Goal: Check status: Check status

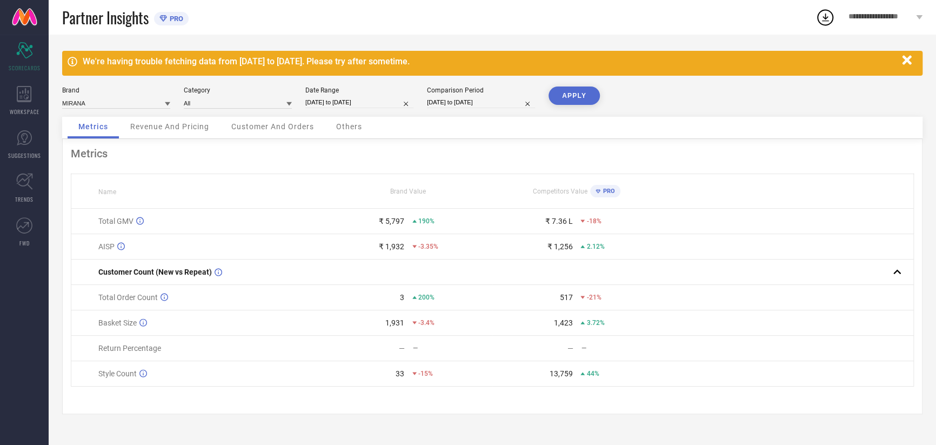
click at [359, 104] on input "[DATE] to [DATE]" at bounding box center [359, 102] width 108 height 11
select select "8"
select select "2025"
select select "9"
select select "2025"
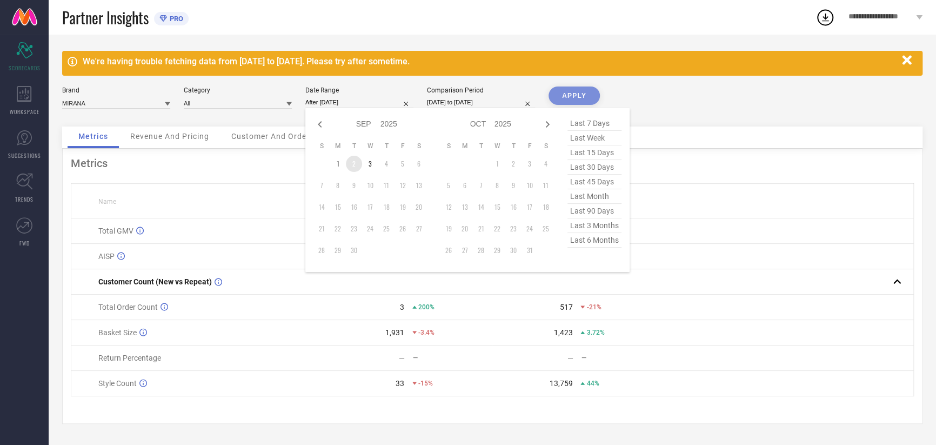
click at [356, 170] on td "2" at bounding box center [354, 164] width 16 height 16
type input "[DATE] to [DATE]"
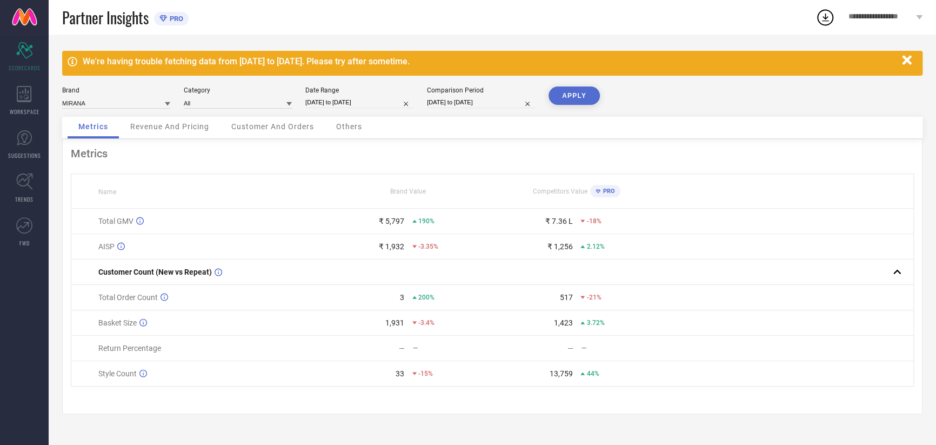
click at [444, 104] on input "[DATE] to [DATE]" at bounding box center [481, 102] width 108 height 11
select select "8"
select select "2024"
select select "9"
select select "2024"
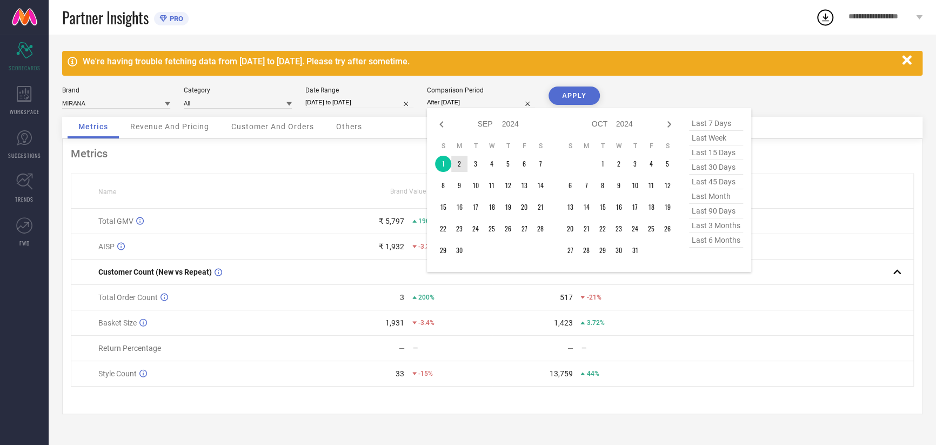
click at [459, 162] on td "2" at bounding box center [459, 164] width 16 height 16
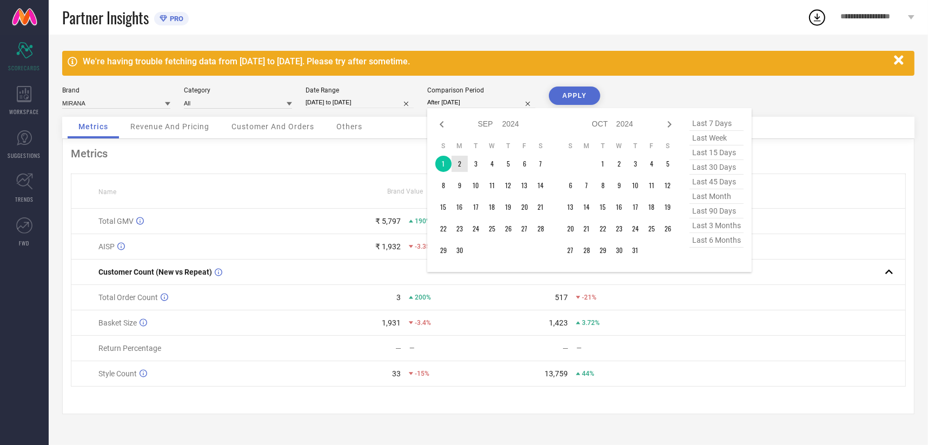
type input "[DATE] to [DATE]"
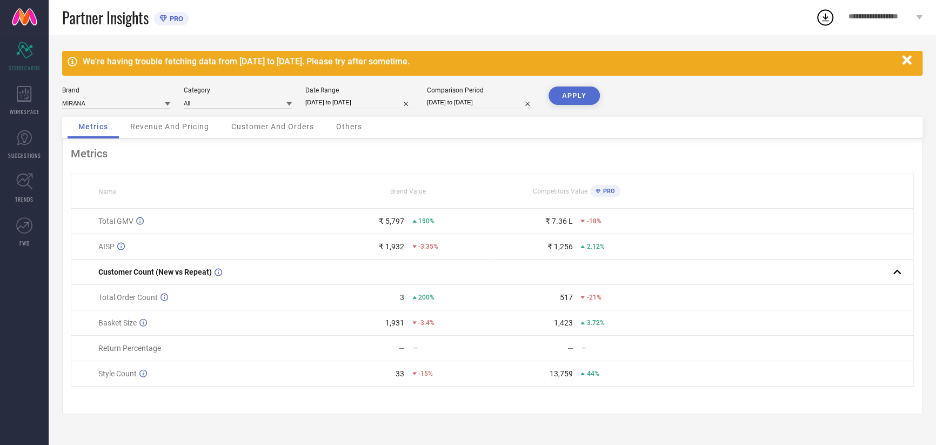
click at [553, 97] on button "APPLY" at bounding box center [574, 95] width 51 height 18
click at [339, 105] on input "[DATE] to [DATE]" at bounding box center [359, 102] width 108 height 11
select select "8"
select select "2025"
select select "9"
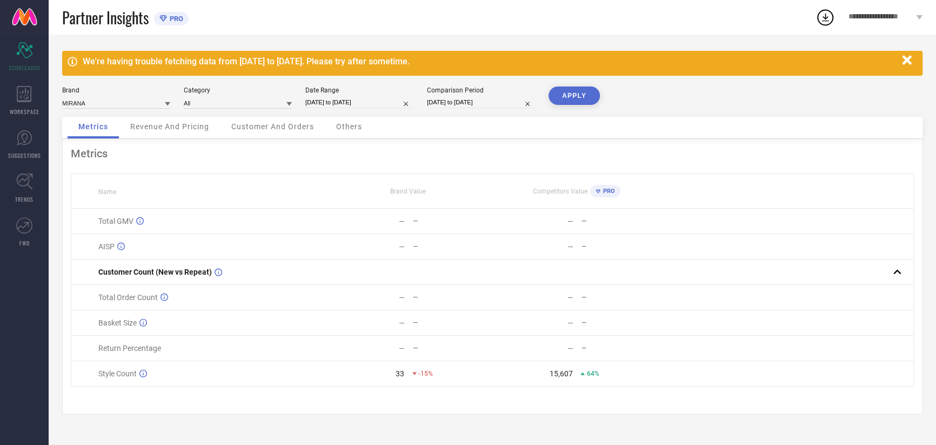
select select "2025"
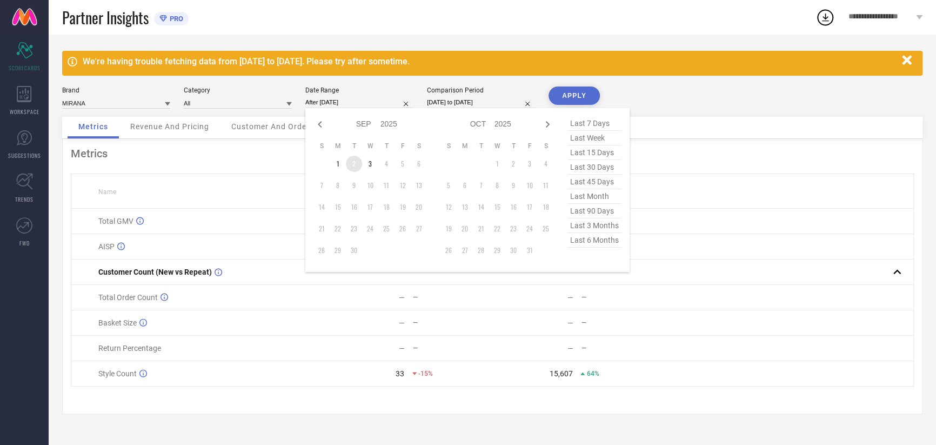
click at [362, 161] on td "3" at bounding box center [370, 164] width 16 height 16
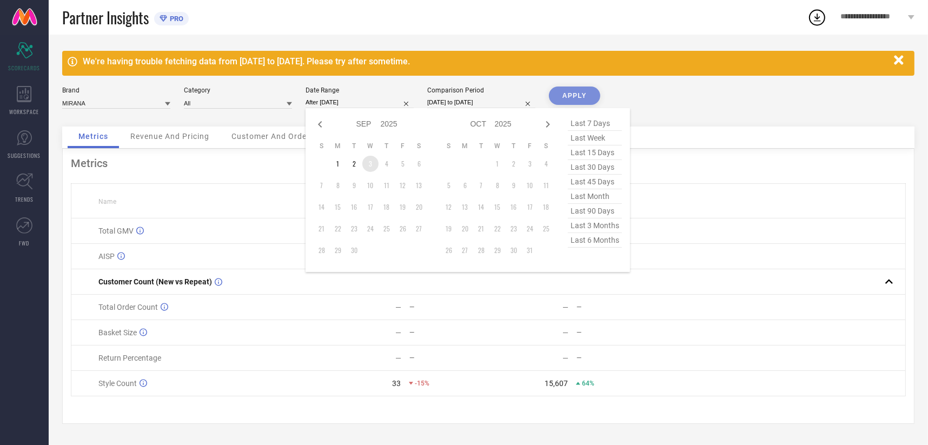
type input "[DATE] to [DATE]"
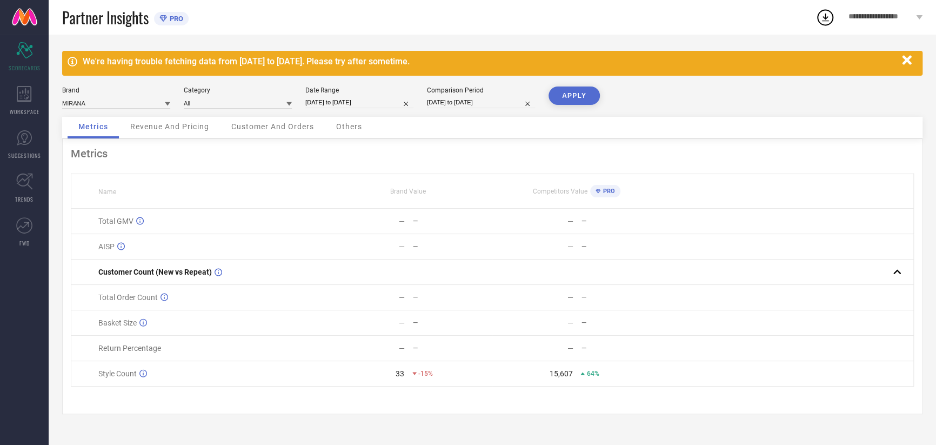
click at [451, 100] on input "[DATE] to [DATE]" at bounding box center [481, 102] width 108 height 11
select select "8"
select select "2024"
select select "9"
select select "2024"
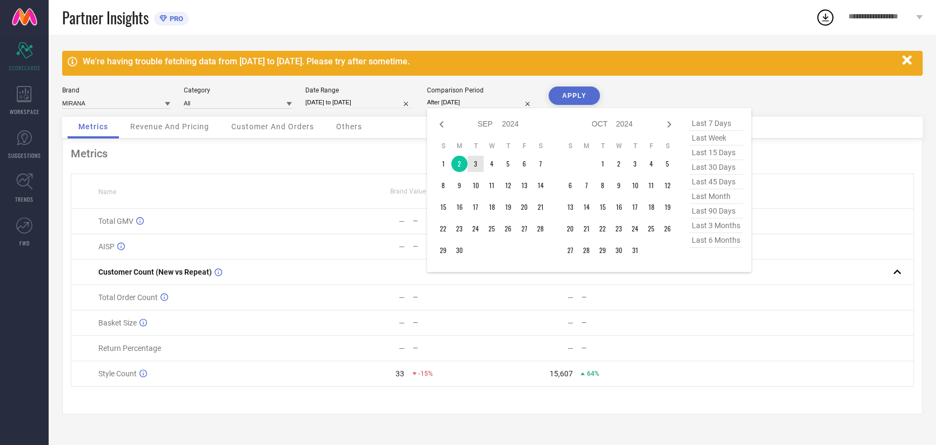
click at [481, 163] on td "3" at bounding box center [476, 164] width 16 height 16
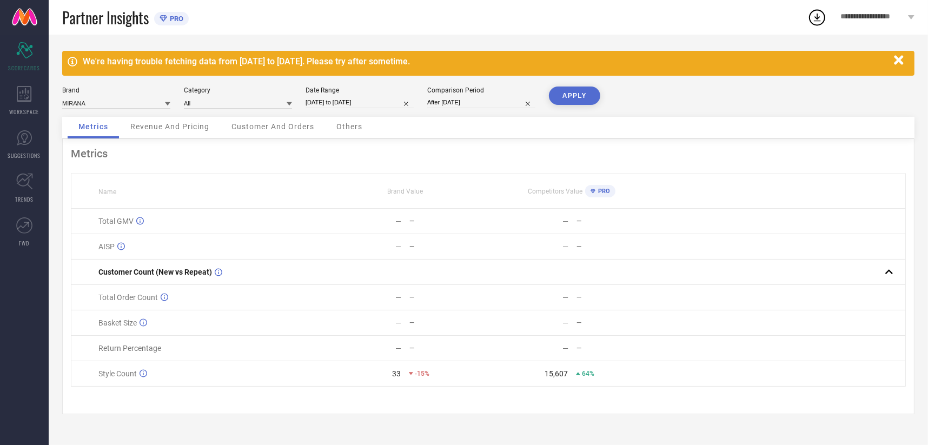
type input "[DATE] to [DATE]"
click at [578, 89] on button "APPLY" at bounding box center [574, 95] width 51 height 18
